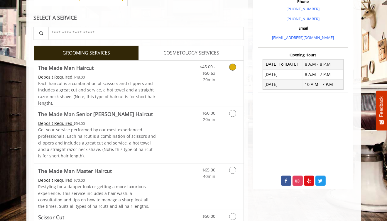
scroll to position [235, 0]
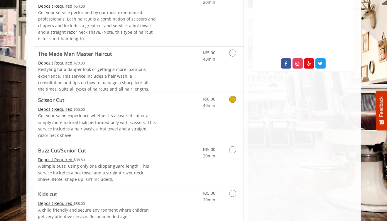
click at [167, 107] on link "Discounted Price" at bounding box center [173, 118] width 35 height 50
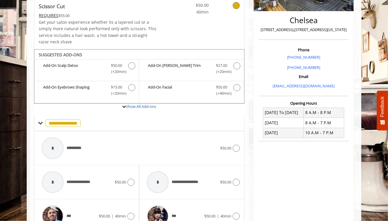
scroll to position [121, 0]
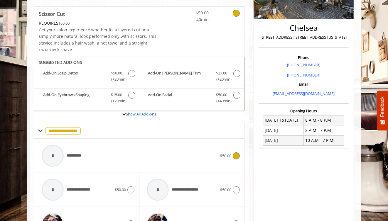
click at [131, 150] on div "**********" at bounding box center [129, 156] width 181 height 28
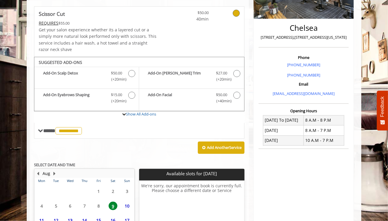
scroll to position [179, 0]
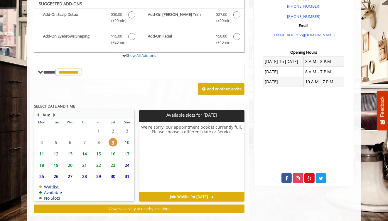
click at [126, 142] on span "10" at bounding box center [127, 142] width 9 height 9
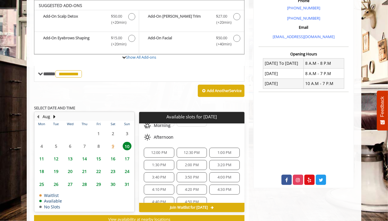
scroll to position [29, 0]
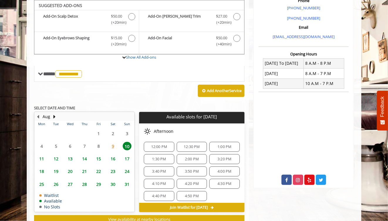
click at [163, 145] on span "12:00 PM" at bounding box center [159, 147] width 16 height 5
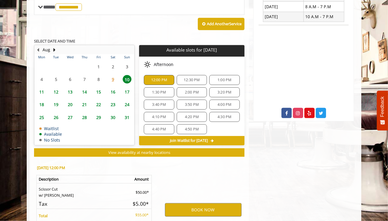
click at [188, 80] on span "12:30 PM" at bounding box center [192, 80] width 16 height 5
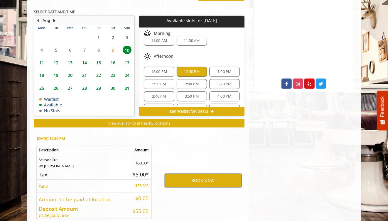
scroll to position [0, 0]
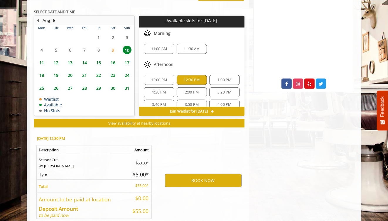
click at [163, 49] on span "11:00 AM" at bounding box center [159, 49] width 16 height 5
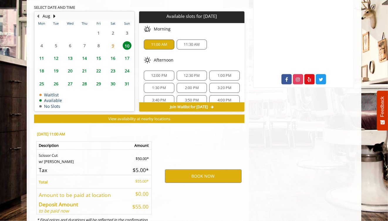
scroll to position [303, 0]
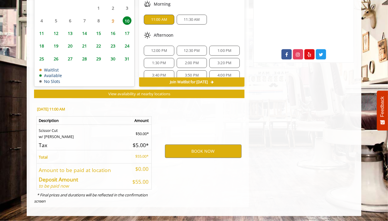
click at [193, 23] on div "11:30 AM" at bounding box center [192, 20] width 30 height 10
click at [164, 50] on span "12:00 PM" at bounding box center [159, 50] width 16 height 5
click at [185, 49] on span "12:30 PM" at bounding box center [192, 50] width 16 height 5
click at [217, 48] on span "1:00 PM" at bounding box center [224, 50] width 14 height 5
click at [163, 61] on span "1:30 PM" at bounding box center [159, 63] width 14 height 5
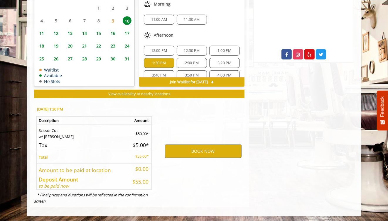
click at [187, 61] on span "2:00 PM" at bounding box center [192, 63] width 14 height 5
click at [219, 63] on span "3:20 PM" at bounding box center [224, 63] width 14 height 5
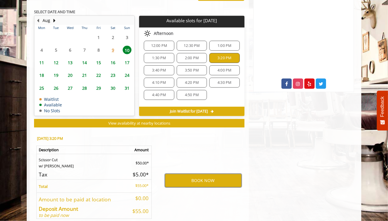
scroll to position [28, 0]
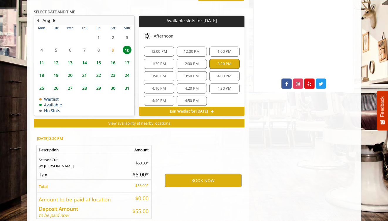
click at [165, 78] on div "3:40 PM" at bounding box center [159, 76] width 30 height 10
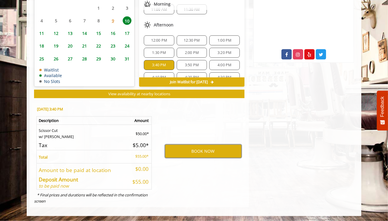
scroll to position [0, 0]
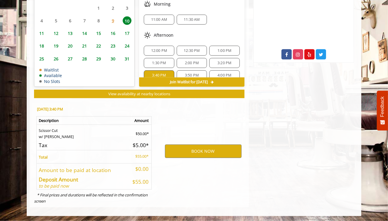
click at [155, 28] on div "11:00 AM 11:30 AM" at bounding box center [191, 19] width 105 height 19
click at [158, 20] on span "11:00 AM" at bounding box center [159, 19] width 16 height 5
click at [194, 18] on span "11:30 AM" at bounding box center [192, 19] width 16 height 5
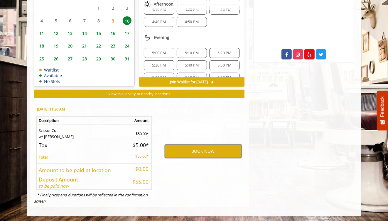
scroll to position [87, 0]
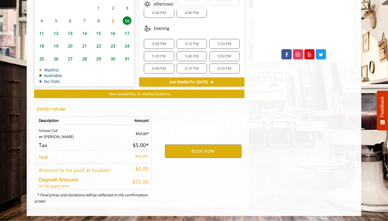
click at [160, 44] on span "5:00 PM" at bounding box center [159, 44] width 14 height 5
click at [185, 43] on span "5:10 PM" at bounding box center [192, 44] width 14 height 5
click at [217, 43] on span "5:20 PM" at bounding box center [224, 44] width 14 height 5
drag, startPoint x: 163, startPoint y: 50, endPoint x: 188, endPoint y: 53, distance: 25.1
click at [163, 50] on div "5:00 PM 5:10 PM 5:20 PM 5:30 PM 5:40 PM 5:50 PM 6:00 PM 6:10 PM 6:20 PM" at bounding box center [191, 56] width 105 height 44
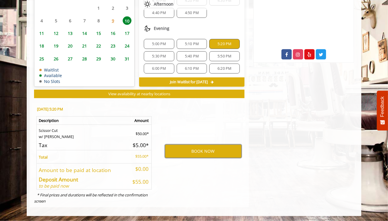
click at [155, 54] on span "5:30 PM" at bounding box center [159, 56] width 14 height 5
click at [197, 54] on span "5:40 PM" at bounding box center [191, 56] width 25 height 5
click at [227, 54] on span "5:50 PM" at bounding box center [224, 56] width 14 height 5
click at [165, 62] on div "5:00 PM 5:10 PM 5:20 PM 5:30 PM 5:40 PM 5:50 PM 6:00 PM 6:10 PM 6:20 PM" at bounding box center [191, 56] width 105 height 44
click at [167, 66] on span "6:00 PM" at bounding box center [158, 68] width 25 height 5
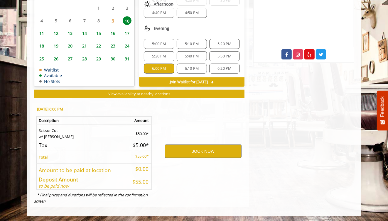
click at [195, 66] on span "6:10 PM" at bounding box center [192, 68] width 14 height 5
click at [218, 64] on div "6:20 PM" at bounding box center [224, 69] width 30 height 10
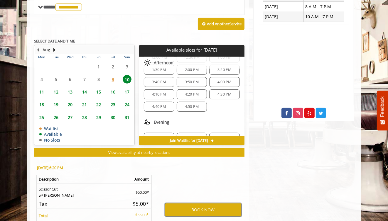
scroll to position [58, 0]
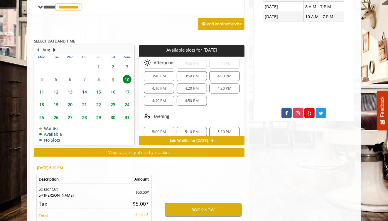
click at [187, 101] on span "4:50 PM" at bounding box center [192, 101] width 14 height 5
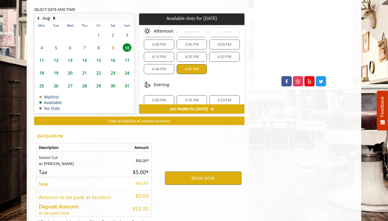
scroll to position [0, 0]
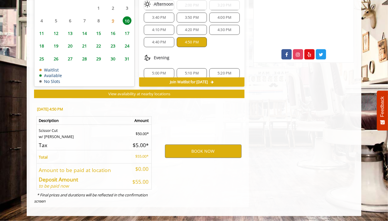
click at [162, 40] on span "4:40 PM" at bounding box center [159, 42] width 14 height 5
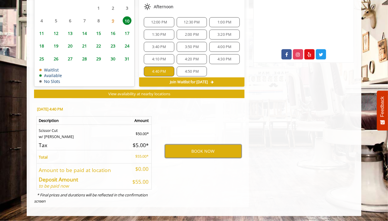
click at [214, 63] on div "12:00 PM 12:30 PM 1:00 PM 1:30 PM 2:00 PM 3:20 PM 3:40 PM 3:50 PM 4:00 PM 4:10 …" at bounding box center [191, 47] width 105 height 69
click at [214, 58] on span "4:30 PM" at bounding box center [224, 59] width 25 height 5
click at [189, 58] on span "4:20 PM" at bounding box center [192, 59] width 14 height 5
click at [162, 58] on span "4:10 PM" at bounding box center [159, 59] width 14 height 5
click at [216, 48] on div "4:00 PM" at bounding box center [224, 46] width 30 height 10
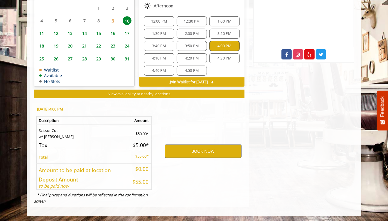
click at [192, 47] on span "3:50 PM" at bounding box center [192, 46] width 14 height 5
click at [168, 47] on span "3:40 PM" at bounding box center [158, 46] width 25 height 5
click at [214, 34] on span "3:20 PM" at bounding box center [224, 33] width 25 height 5
click at [191, 34] on span "2:00 PM" at bounding box center [192, 33] width 14 height 5
click at [151, 33] on span "1:30 PM" at bounding box center [158, 33] width 25 height 5
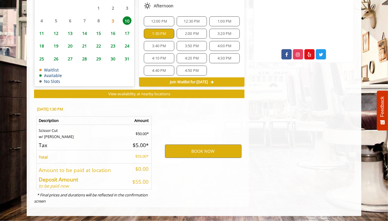
click at [224, 21] on span "1:00 PM" at bounding box center [224, 21] width 14 height 5
click at [194, 22] on span "12:30 PM" at bounding box center [192, 21] width 16 height 5
click at [150, 23] on span "12:00 PM" at bounding box center [158, 21] width 25 height 5
click at [214, 24] on div "1:00 PM" at bounding box center [224, 21] width 30 height 10
click at [200, 20] on span "12:30 PM" at bounding box center [191, 21] width 25 height 5
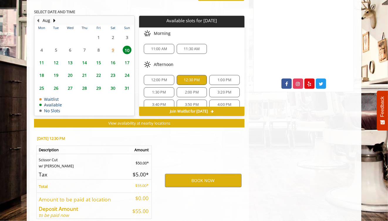
click at [184, 49] on span "11:30 AM" at bounding box center [192, 49] width 16 height 5
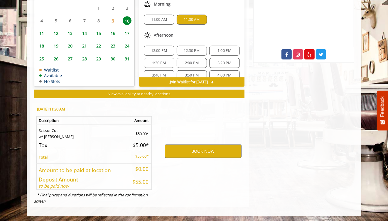
click at [161, 48] on span "12:00 PM" at bounding box center [159, 50] width 16 height 5
click at [185, 17] on span "11:30 AM" at bounding box center [192, 19] width 16 height 5
click at [164, 19] on span "11:00 AM" at bounding box center [159, 19] width 16 height 5
click at [117, 21] on div "9" at bounding box center [113, 20] width 12 height 9
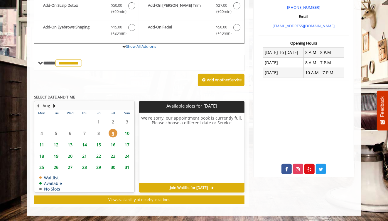
click at [127, 132] on span "10" at bounding box center [127, 133] width 9 height 9
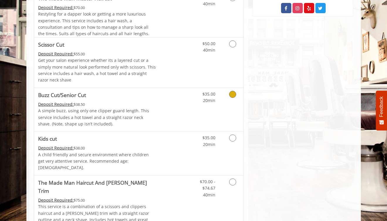
scroll to position [352, 0]
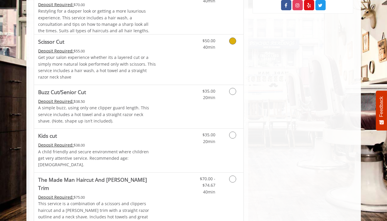
click at [155, 62] on p "Get your salon experience whether its a layered cut or a simply more natural lo…" at bounding box center [97, 67] width 118 height 26
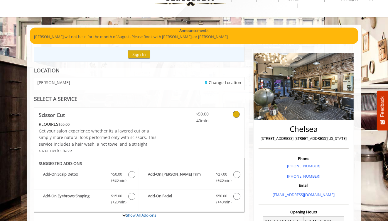
scroll to position [177, 0]
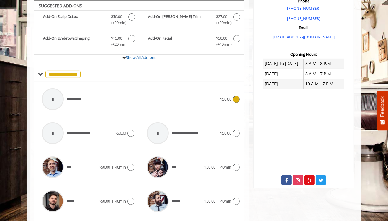
click at [167, 106] on div "**********" at bounding box center [129, 99] width 181 height 28
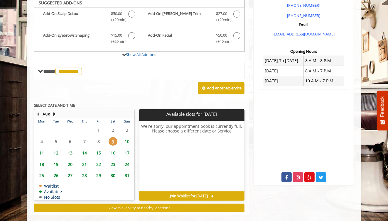
scroll to position [177, 0]
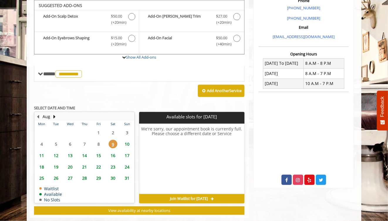
click at [126, 144] on span "10" at bounding box center [127, 144] width 9 height 9
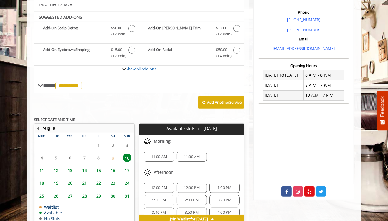
scroll to position [176, 0]
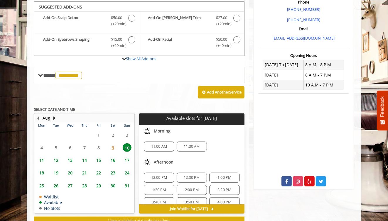
click at [214, 178] on span "1:00 PM" at bounding box center [224, 177] width 25 height 5
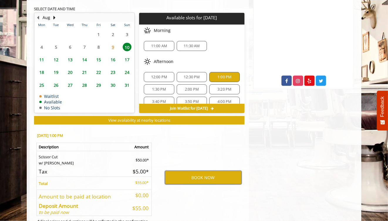
scroll to position [244, 0]
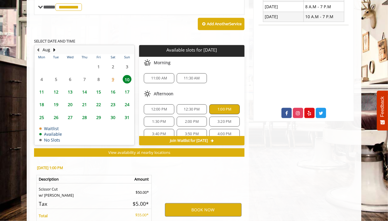
click at [181, 109] on span "12:30 PM" at bounding box center [191, 109] width 25 height 5
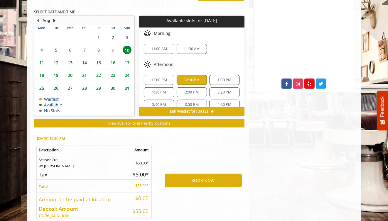
click at [217, 80] on span "1:00 PM" at bounding box center [224, 80] width 14 height 5
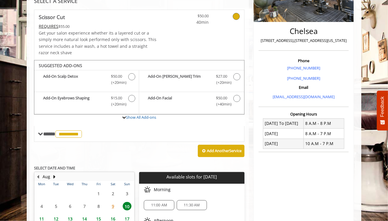
scroll to position [235, 0]
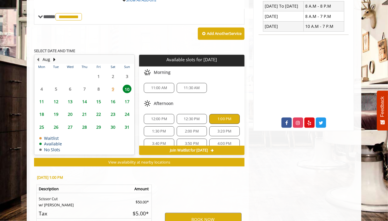
click at [160, 120] on span "12:00 PM" at bounding box center [159, 119] width 16 height 5
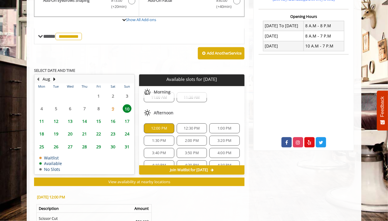
scroll to position [29, 0]
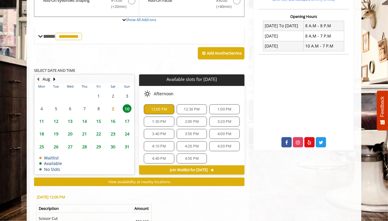
click at [223, 110] on span "1:00 PM" at bounding box center [224, 109] width 14 height 5
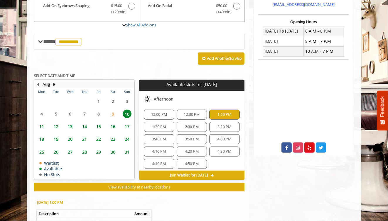
scroll to position [186, 0]
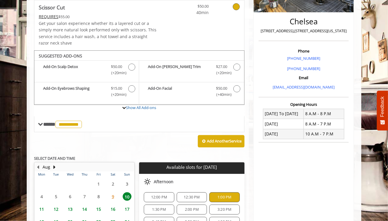
click at [94, 128] on div "**********" at bounding box center [139, 124] width 210 height 16
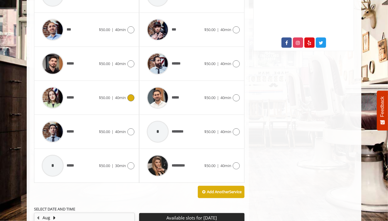
scroll to position [277, 0]
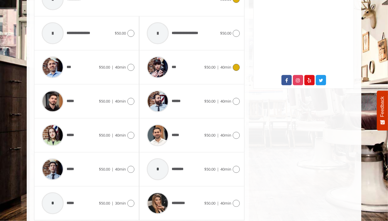
click at [184, 68] on div "***" at bounding box center [174, 67] width 60 height 28
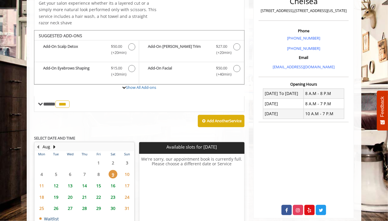
scroll to position [148, 0]
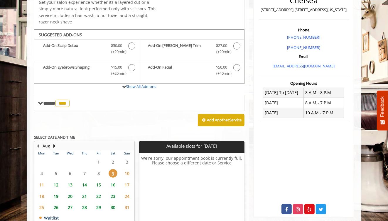
click at [94, 107] on div "**** *** ********" at bounding box center [139, 103] width 210 height 16
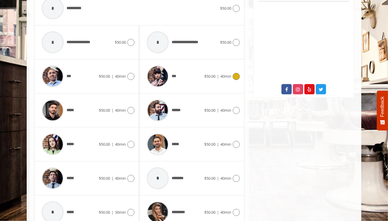
scroll to position [295, 0]
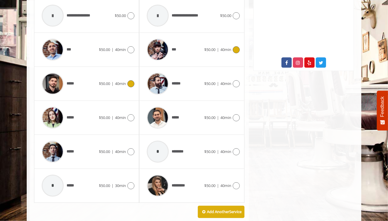
click at [111, 81] on span "$50.00 | 40min" at bounding box center [112, 84] width 27 height 6
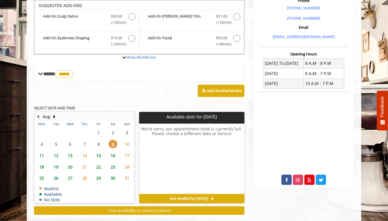
click at [100, 82] on div "Add Another Service" at bounding box center [139, 91] width 210 height 18
click at [100, 77] on div "**** ***** ********" at bounding box center [139, 74] width 210 height 16
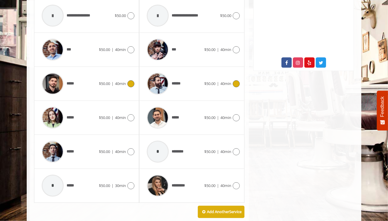
click at [173, 88] on span "******" at bounding box center [164, 84] width 40 height 28
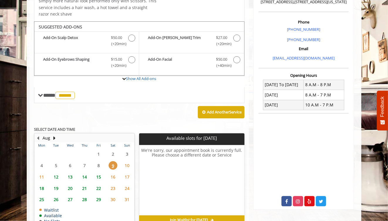
scroll to position [177, 0]
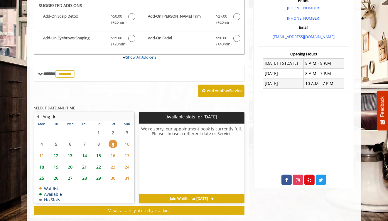
click at [102, 80] on div "**** ****** ********" at bounding box center [139, 74] width 210 height 16
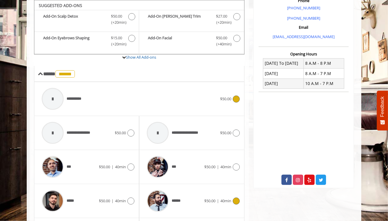
click at [102, 97] on div "**********" at bounding box center [129, 99] width 181 height 28
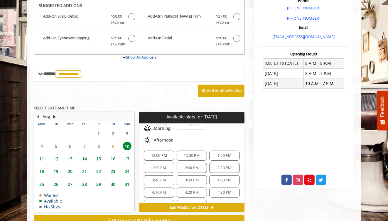
scroll to position [29, 0]
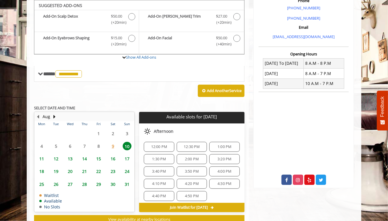
click at [212, 146] on span "1:00 PM" at bounding box center [224, 147] width 25 height 5
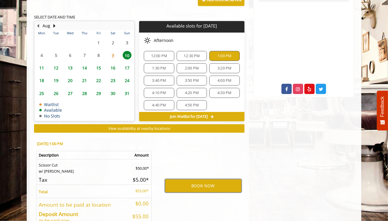
scroll to position [274, 0]
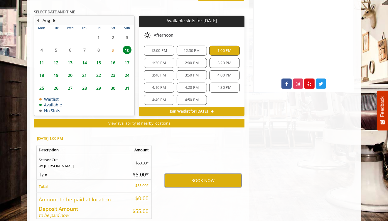
click at [195, 178] on button "BOOK NOW" at bounding box center [203, 180] width 77 height 13
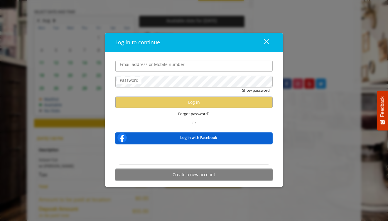
click at [186, 175] on button "Create a new account" at bounding box center [193, 174] width 157 height 11
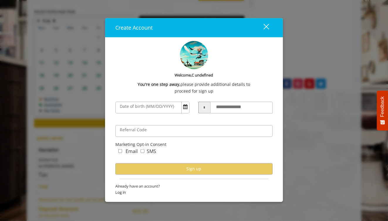
scroll to position [303, 0]
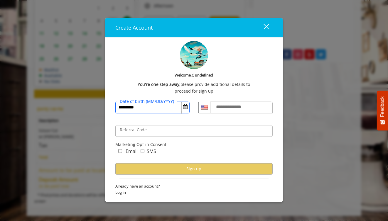
type input "**********"
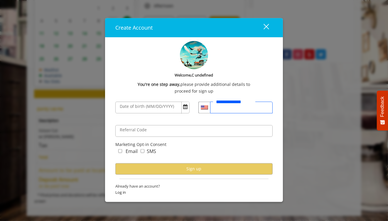
click at [238, 111] on input "**********" at bounding box center [241, 108] width 62 height 12
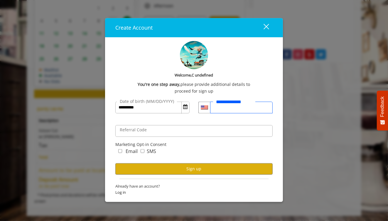
type input "**********"
click at [129, 152] on label "Email" at bounding box center [132, 152] width 12 height 8
click at [145, 152] on div "SMS" at bounding box center [147, 153] width 18 height 10
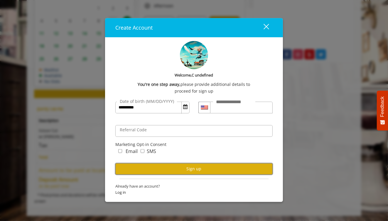
click at [169, 170] on button "Sign up" at bounding box center [193, 168] width 157 height 11
click at [168, 169] on button "Sign up" at bounding box center [193, 168] width 157 height 11
click at [194, 168] on button "Sign up" at bounding box center [193, 168] width 157 height 11
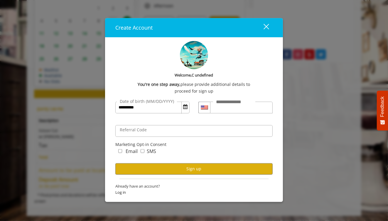
click at [262, 25] on div "close" at bounding box center [263, 27] width 12 height 9
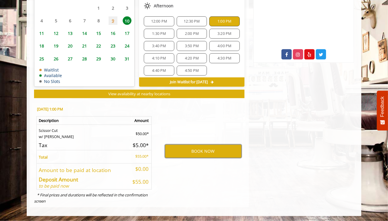
click at [180, 154] on button "BOOK NOW" at bounding box center [203, 151] width 77 height 13
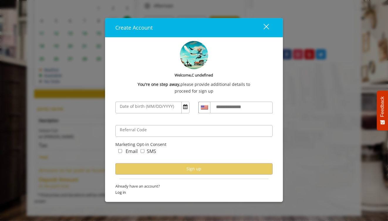
click at [265, 31] on div "close" at bounding box center [263, 27] width 12 height 9
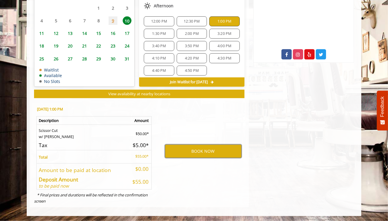
click at [203, 156] on button "BOOK NOW" at bounding box center [203, 151] width 77 height 13
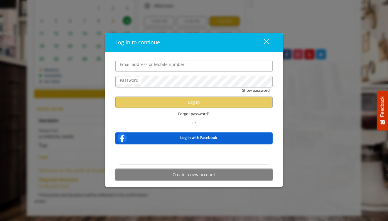
click at [210, 174] on button "Create a new account" at bounding box center [193, 174] width 157 height 11
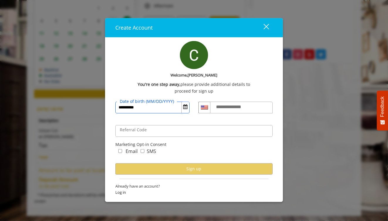
type input "**********"
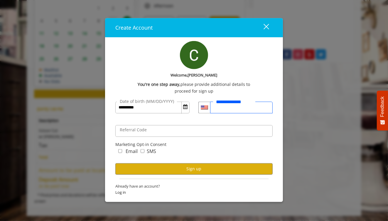
type input "**********"
click at [128, 151] on label "Email" at bounding box center [132, 152] width 12 height 8
click at [148, 151] on label "SMS" at bounding box center [151, 152] width 9 height 8
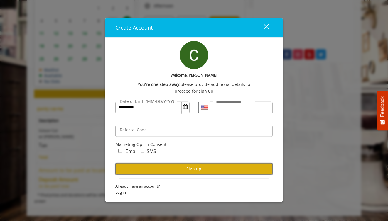
click at [154, 165] on button "Sign up" at bounding box center [193, 168] width 157 height 11
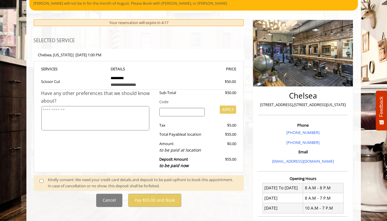
scroll to position [59, 0]
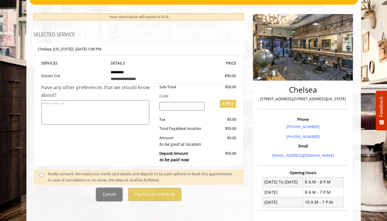
click at [109, 192] on button "Cancel" at bounding box center [109, 194] width 26 height 13
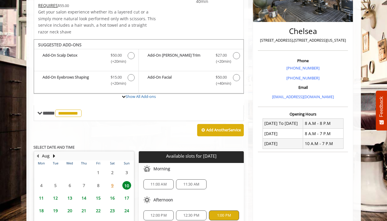
click at [113, 112] on div "**********" at bounding box center [139, 113] width 210 height 16
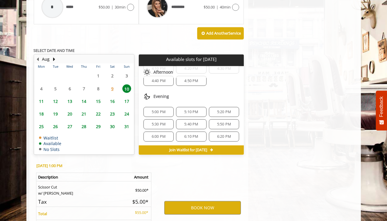
scroll to position [499, 0]
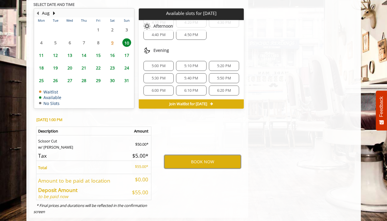
click at [206, 165] on button "BOOK NOW" at bounding box center [202, 161] width 77 height 13
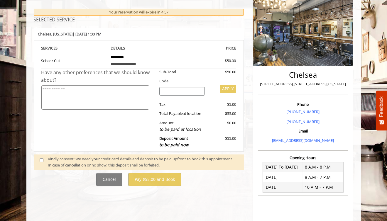
scroll to position [88, 0]
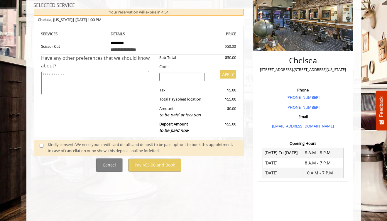
click at [115, 163] on button "Cancel" at bounding box center [109, 165] width 26 height 13
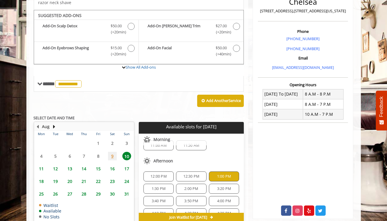
scroll to position [0, 0]
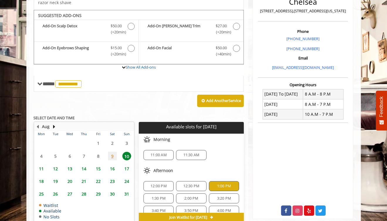
click at [163, 154] on span "11:00 AM" at bounding box center [159, 155] width 16 height 5
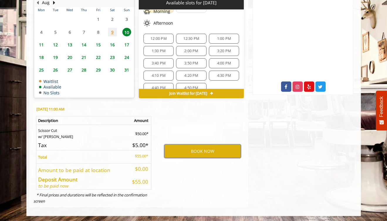
scroll to position [29, 0]
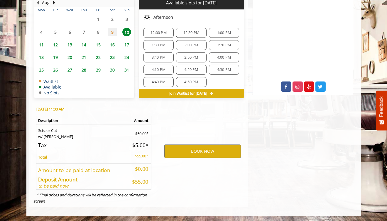
click at [161, 32] on span "12:00 PM" at bounding box center [159, 33] width 16 height 5
click at [204, 148] on button "BOOK NOW" at bounding box center [202, 151] width 77 height 13
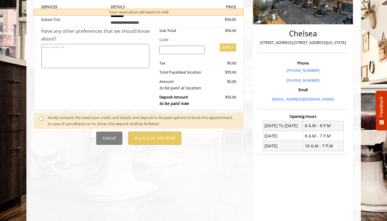
scroll to position [117, 0]
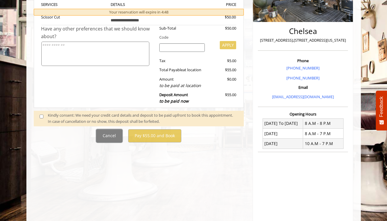
click at [113, 137] on button "Cancel" at bounding box center [109, 135] width 26 height 13
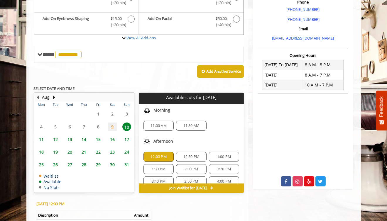
click at [222, 153] on div "1:00 PM" at bounding box center [224, 157] width 30 height 10
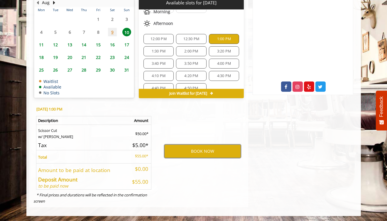
scroll to position [29, 0]
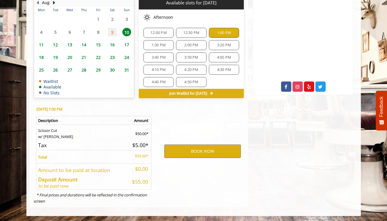
click at [224, 67] on span "4:30 PM" at bounding box center [224, 69] width 14 height 5
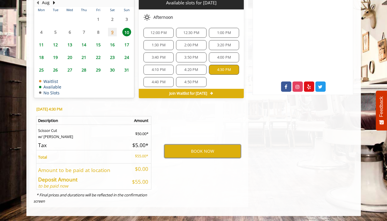
click at [207, 148] on button "BOOK NOW" at bounding box center [202, 151] width 77 height 13
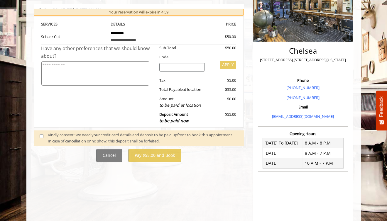
scroll to position [117, 0]
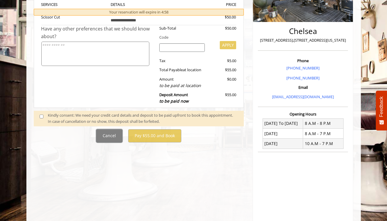
click at [113, 136] on button "Cancel" at bounding box center [109, 135] width 26 height 13
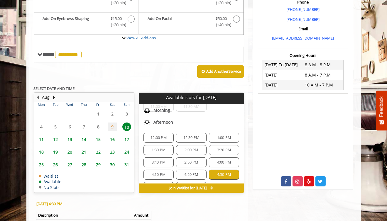
scroll to position [29, 0]
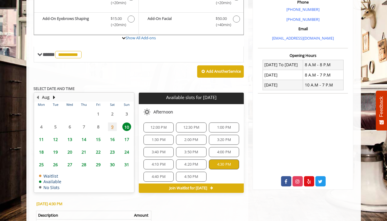
click at [217, 126] on span "1:00 PM" at bounding box center [224, 127] width 14 height 5
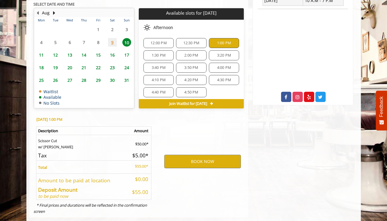
scroll to position [271, 0]
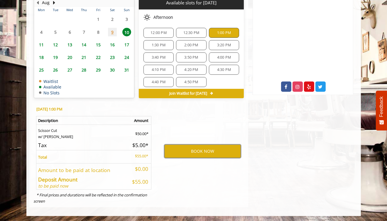
click at [193, 152] on button "BOOK NOW" at bounding box center [202, 151] width 77 height 13
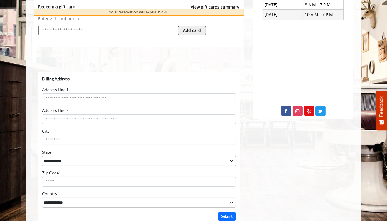
scroll to position [276, 0]
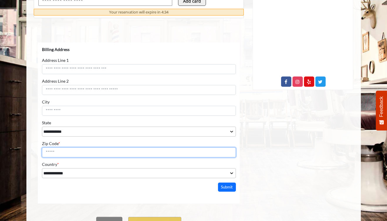
click at [58, 151] on input "Zip Code *" at bounding box center [139, 153] width 194 height 10
type input "*****"
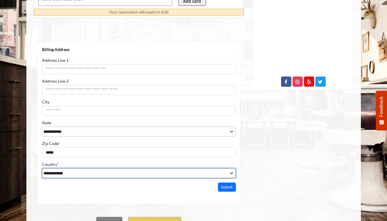
scroll to position [305, 0]
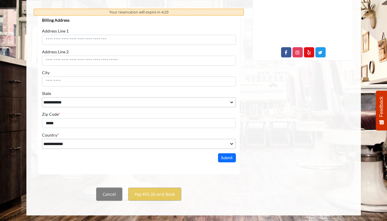
click at [223, 157] on button "Submit" at bounding box center [227, 157] width 18 height 9
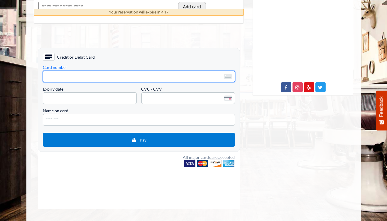
scroll to position [276, 0]
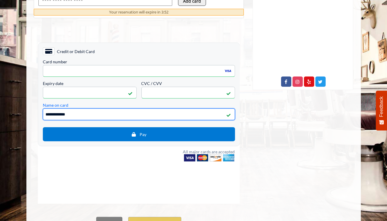
type input "**********"
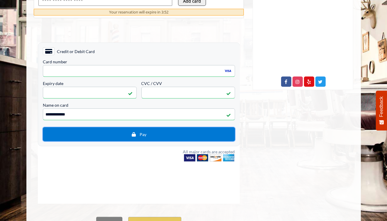
click at [129, 134] on span "Pay" at bounding box center [138, 134] width 183 height 5
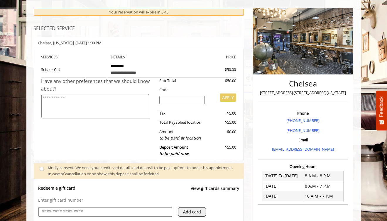
scroll to position [70, 0]
